Goal: Check status: Check status

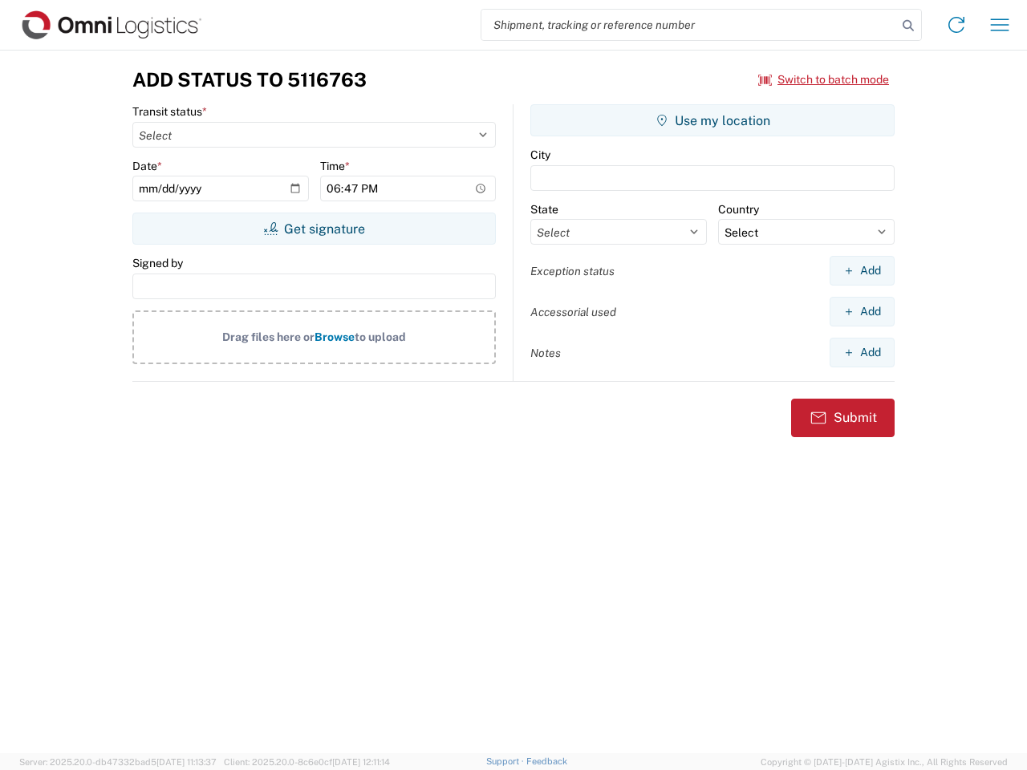
click at [689, 25] on input "search" at bounding box center [689, 25] width 416 height 30
click at [908, 26] on icon at bounding box center [908, 25] width 22 height 22
click at [956, 25] on icon at bounding box center [957, 25] width 26 height 26
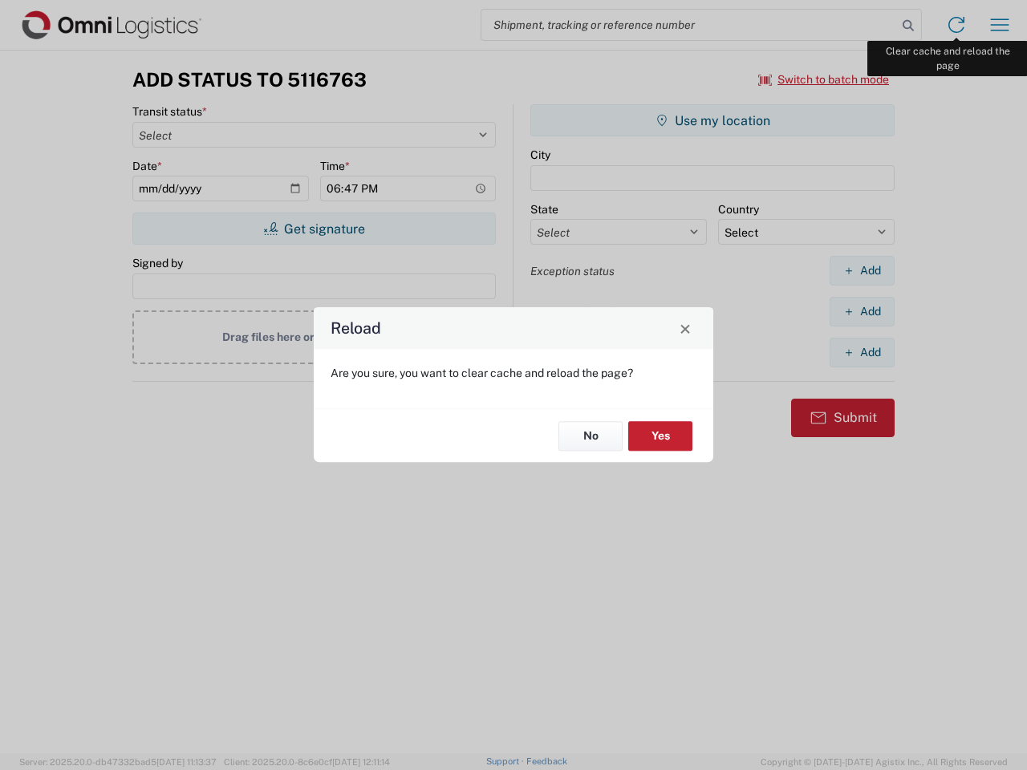
click at [1000, 25] on div "Reload Are you sure, you want to clear cache and reload the page? No Yes" at bounding box center [513, 385] width 1027 height 770
click at [824, 79] on div "Reload Are you sure, you want to clear cache and reload the page? No Yes" at bounding box center [513, 385] width 1027 height 770
click at [314, 229] on div "Reload Are you sure, you want to clear cache and reload the page? No Yes" at bounding box center [513, 385] width 1027 height 770
click at [713, 120] on div "Reload Are you sure, you want to clear cache and reload the page? No Yes" at bounding box center [513, 385] width 1027 height 770
click at [862, 270] on div "Reload Are you sure, you want to clear cache and reload the page? No Yes" at bounding box center [513, 385] width 1027 height 770
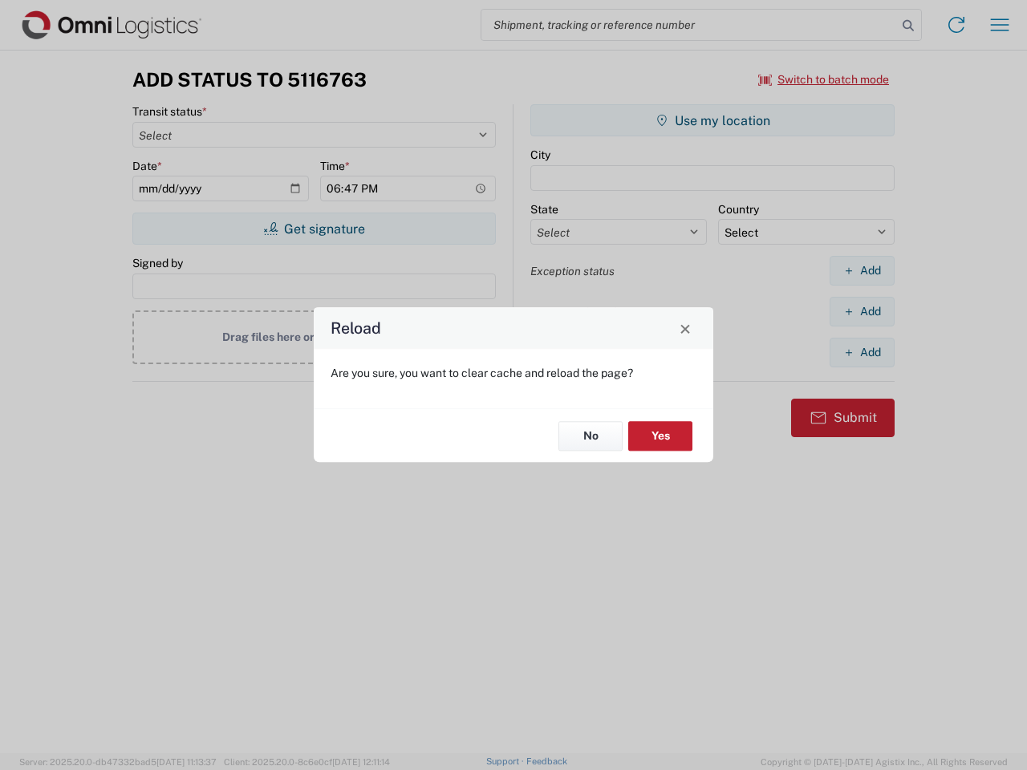
click at [862, 311] on div "Reload Are you sure, you want to clear cache and reload the page? No Yes" at bounding box center [513, 385] width 1027 height 770
click at [862, 352] on div "Reload Are you sure, you want to clear cache and reload the page? No Yes" at bounding box center [513, 385] width 1027 height 770
